Goal: Transaction & Acquisition: Purchase product/service

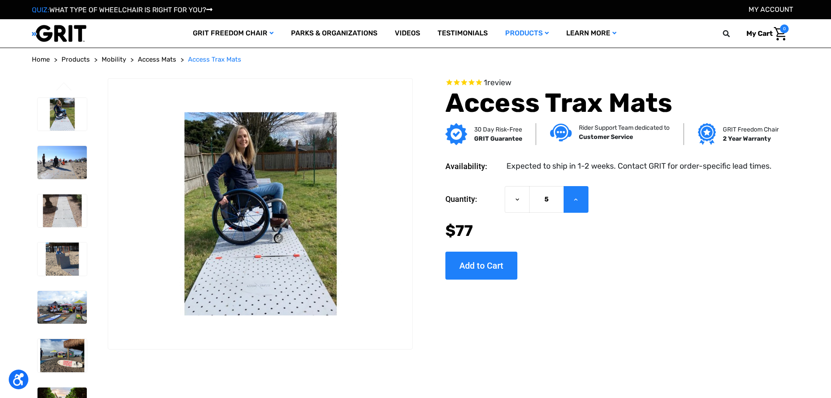
click at [586, 201] on button "Increase Quantity of Access Trax Mats" at bounding box center [576, 199] width 25 height 27
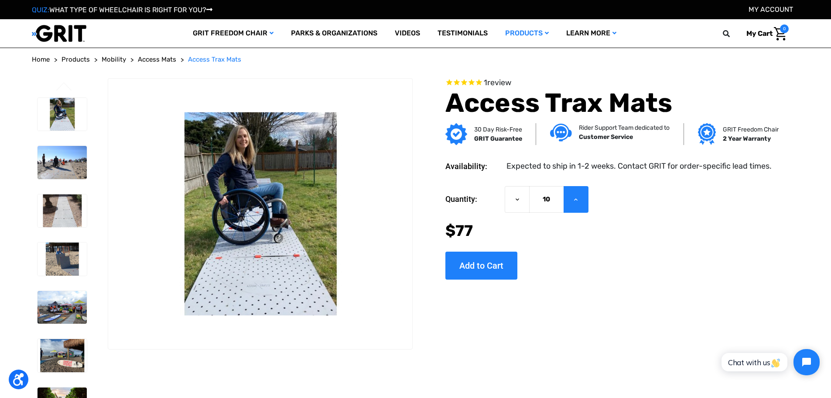
click at [586, 201] on button "Increase Quantity of Access Trax Mats" at bounding box center [576, 199] width 25 height 27
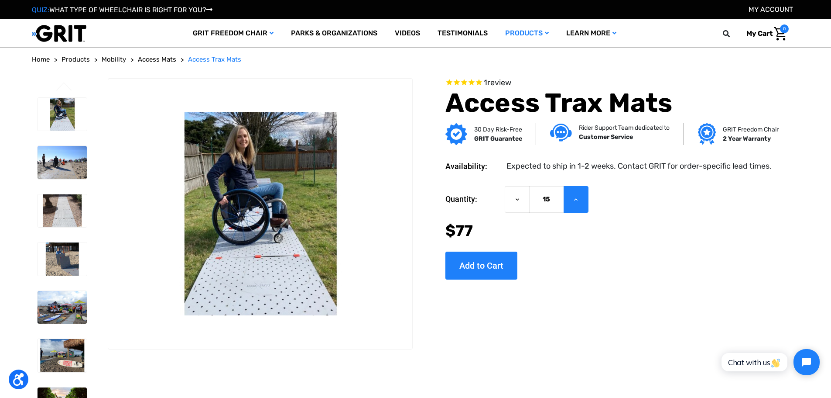
click at [586, 201] on button "Increase Quantity of Access Trax Mats" at bounding box center [576, 199] width 25 height 27
type input "16"
